Goal: Check status: Check status

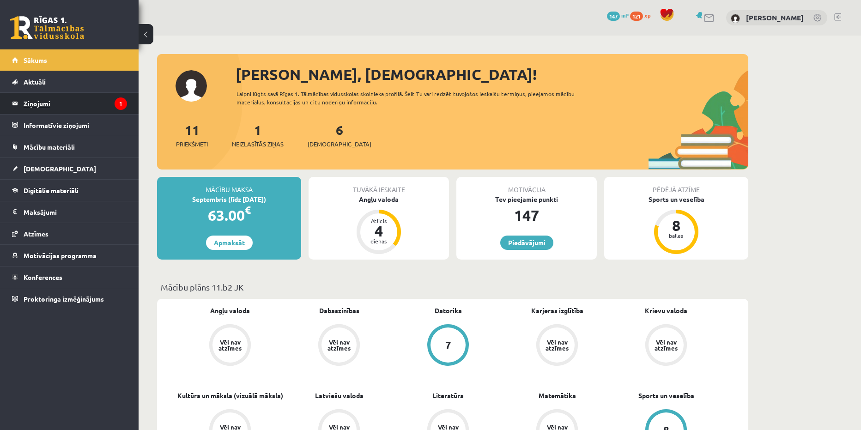
click at [97, 99] on legend "Ziņojumi 1" at bounding box center [76, 103] width 104 height 21
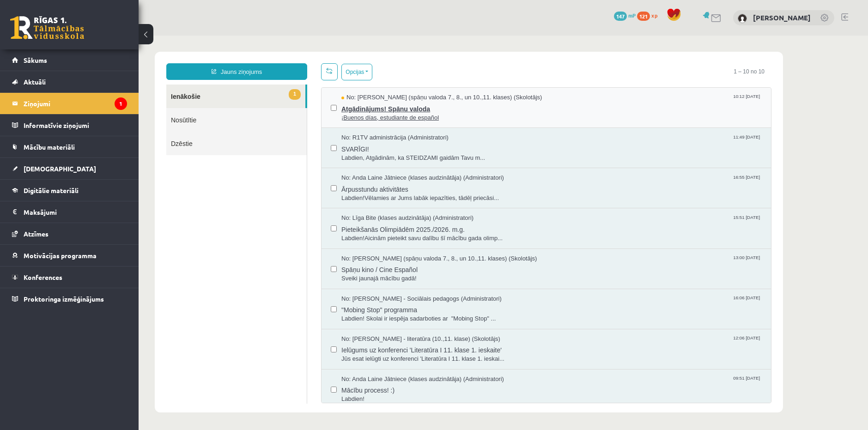
click at [364, 110] on span "Atgādinājums! Spāņu valoda" at bounding box center [552, 108] width 421 height 12
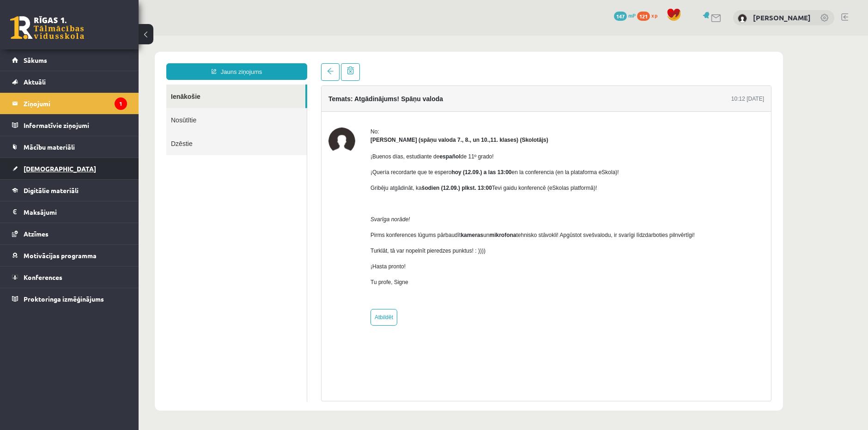
click at [41, 173] on link "[DEMOGRAPHIC_DATA]" at bounding box center [69, 168] width 115 height 21
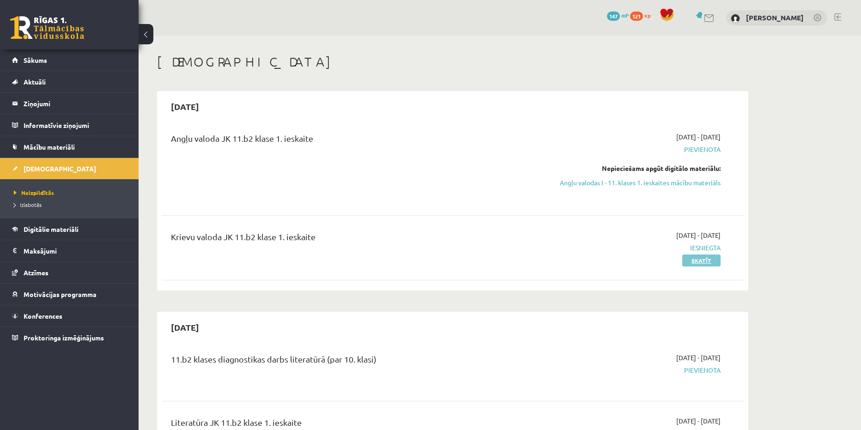
click at [696, 261] on link "Skatīt" at bounding box center [702, 261] width 38 height 12
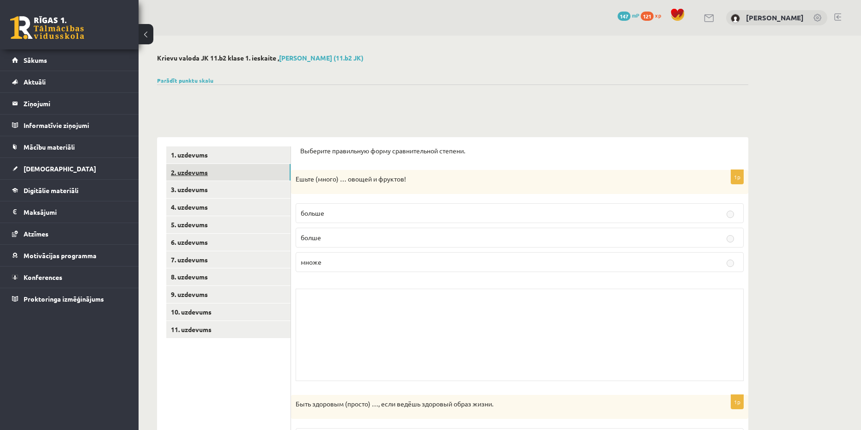
click at [202, 175] on link "2. uzdevums" at bounding box center [228, 172] width 124 height 17
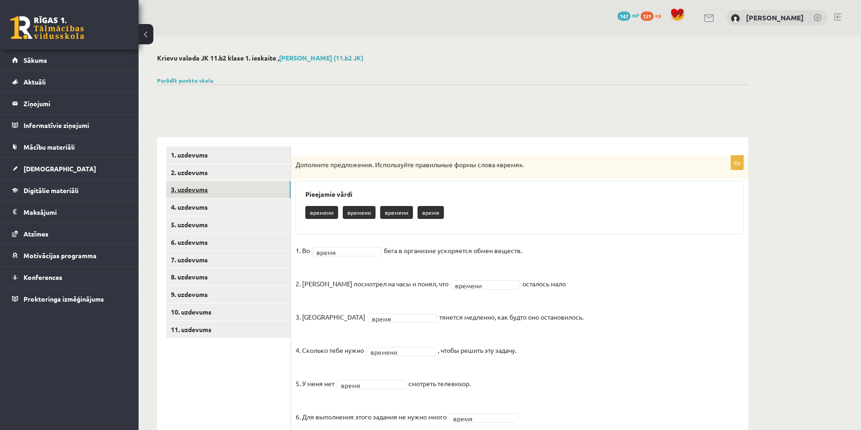
click at [190, 191] on link "3. uzdevums" at bounding box center [228, 189] width 124 height 17
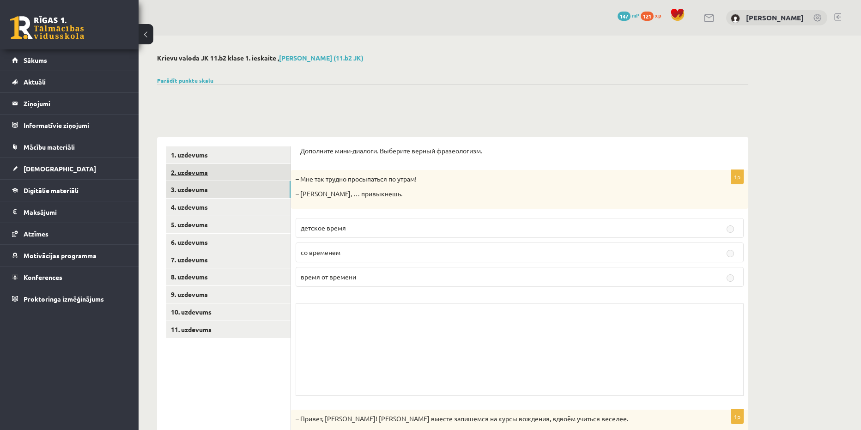
click at [190, 169] on link "2. uzdevums" at bounding box center [228, 172] width 124 height 17
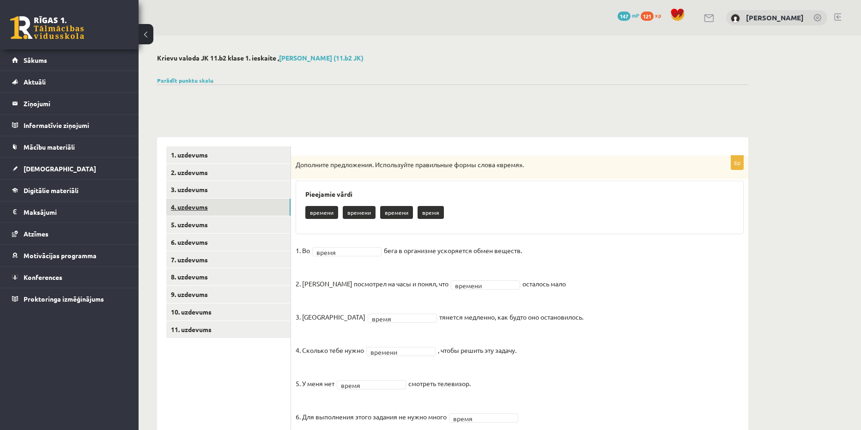
click at [194, 201] on link "4. uzdevums" at bounding box center [228, 207] width 124 height 17
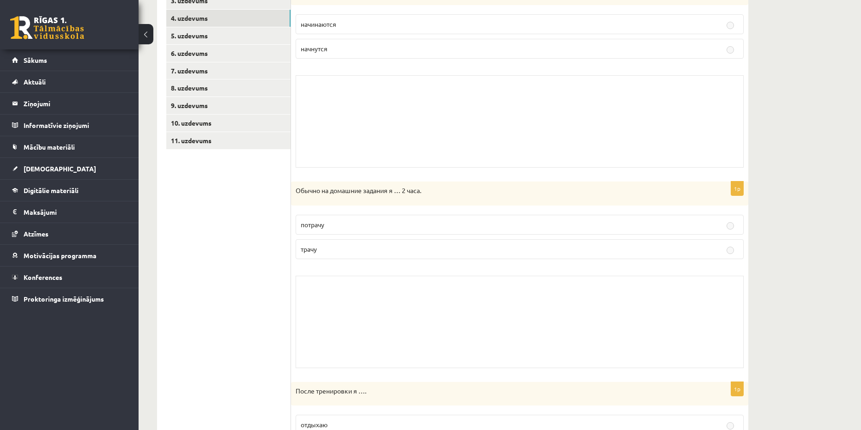
scroll to position [46, 0]
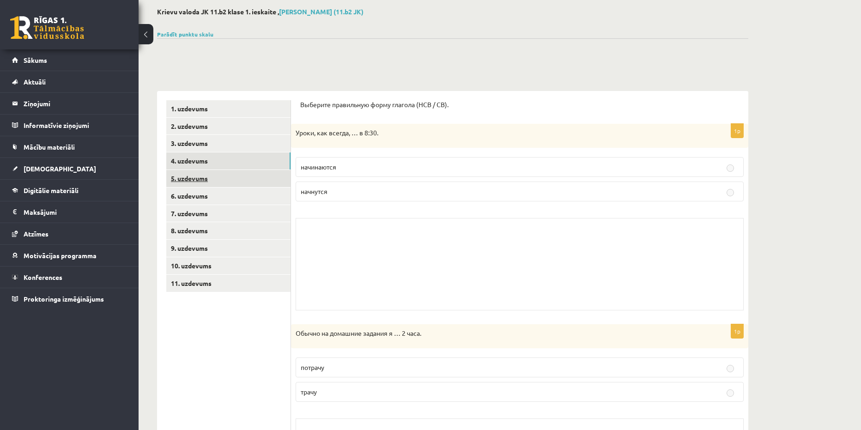
click at [189, 175] on link "5. uzdevums" at bounding box center [228, 178] width 124 height 17
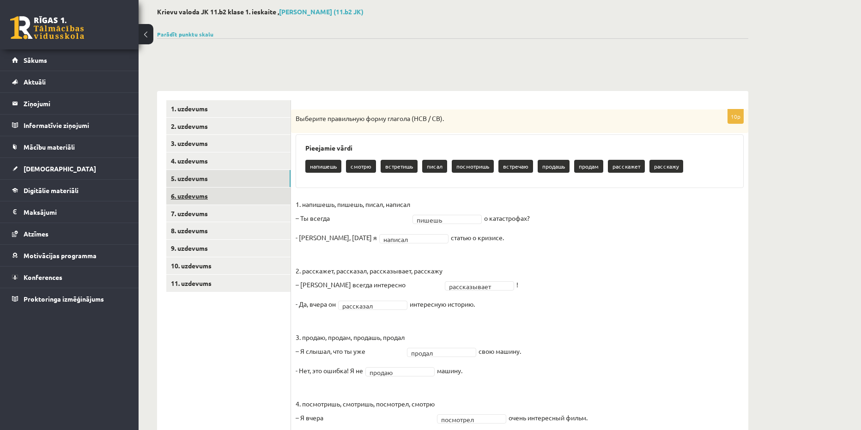
click at [193, 191] on link "6. uzdevums" at bounding box center [228, 196] width 124 height 17
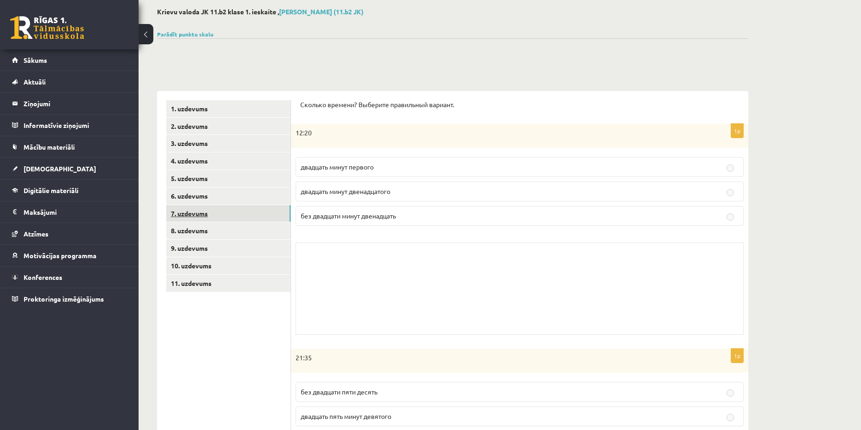
click at [189, 210] on link "7. uzdevums" at bounding box center [228, 213] width 124 height 17
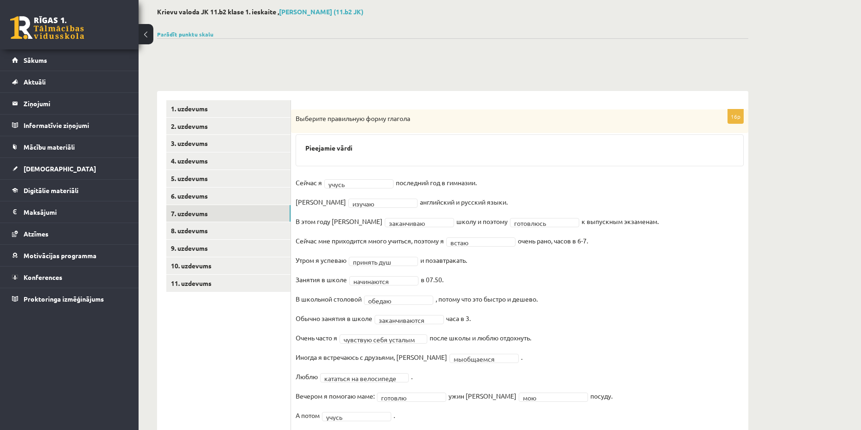
click at [28, 49] on div "0 Dāvanas 147 mP 121 xp" at bounding box center [69, 24] width 139 height 49
click at [32, 55] on link "Sākums" at bounding box center [69, 59] width 115 height 21
